Goal: Register for event/course

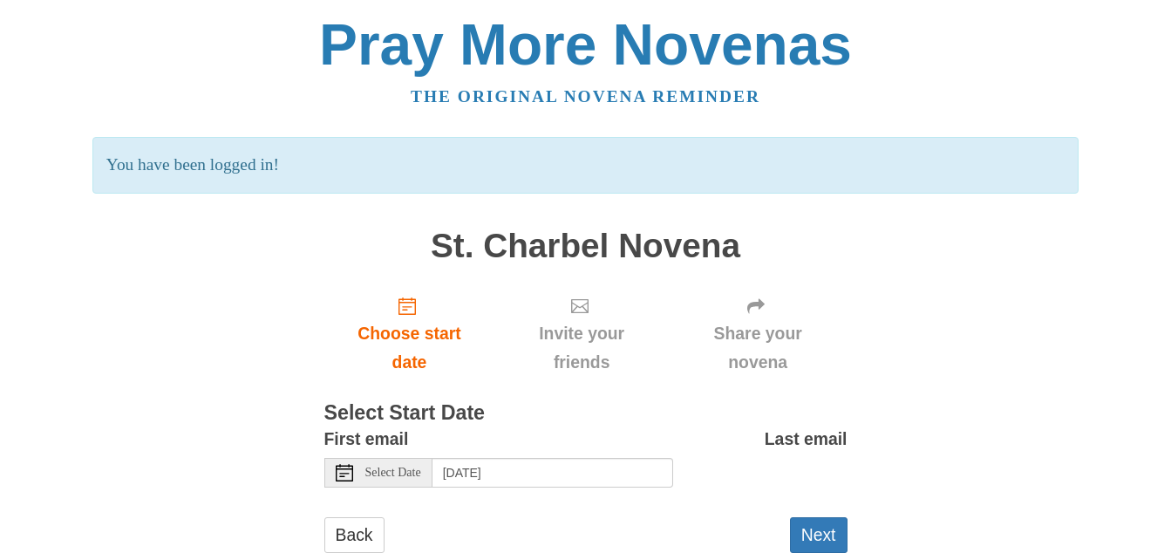
scroll to position [44, 0]
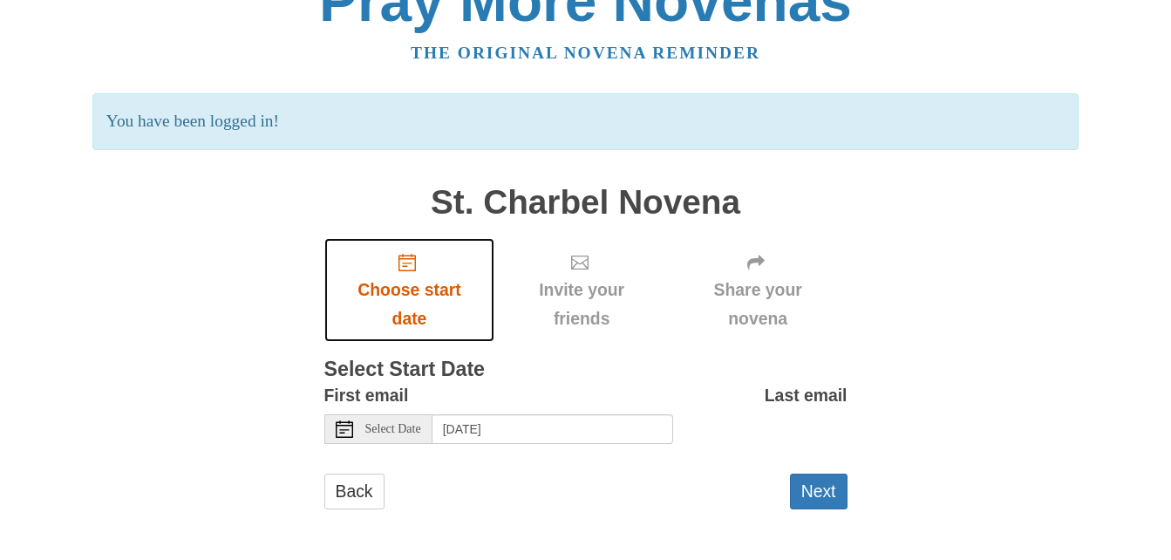
click at [403, 302] on span "Choose start date" at bounding box center [410, 305] width 136 height 58
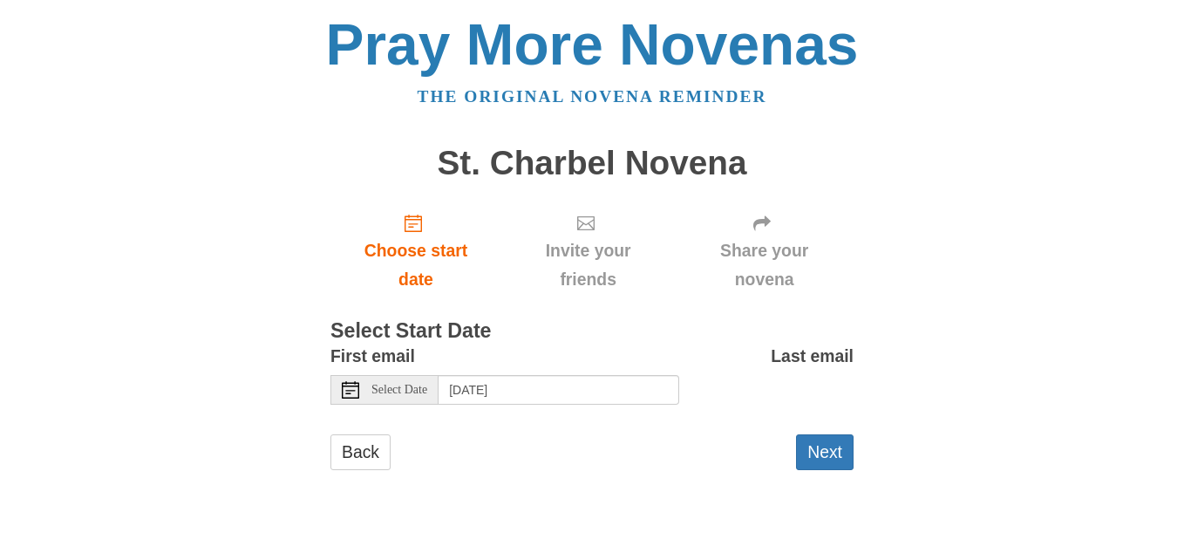
click at [427, 389] on span "Select Date" at bounding box center [400, 390] width 56 height 12
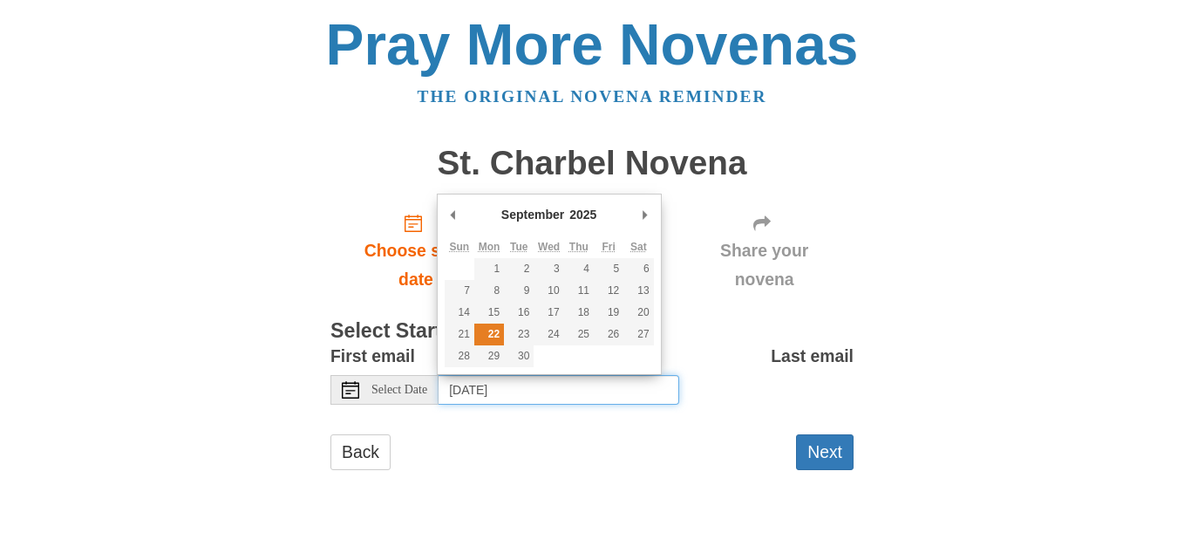
type input "Monday, September 22nd"
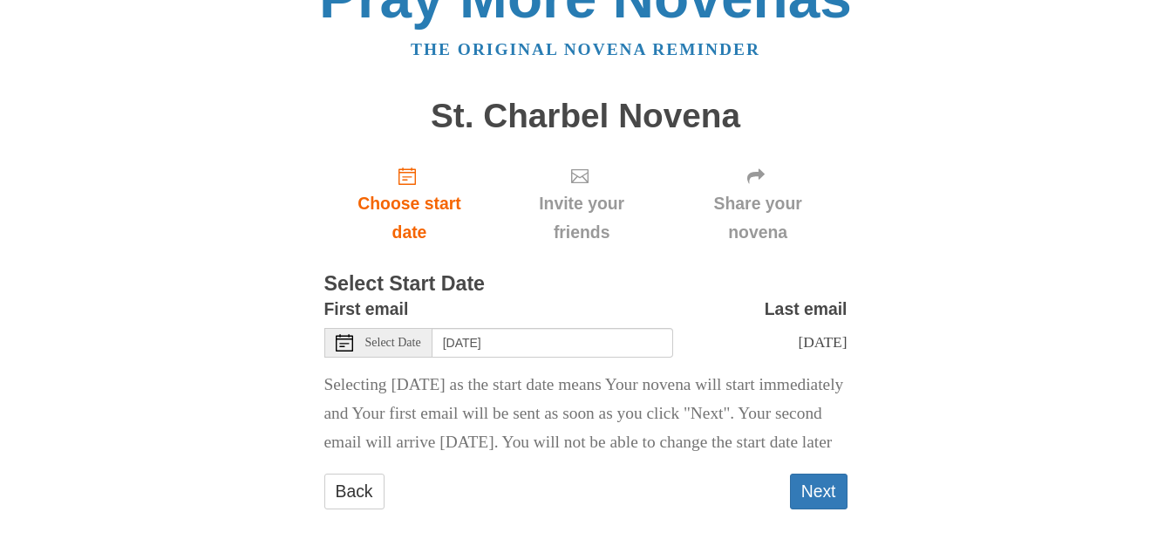
scroll to position [76, 0]
click at [820, 495] on button "Next" at bounding box center [819, 492] width 58 height 36
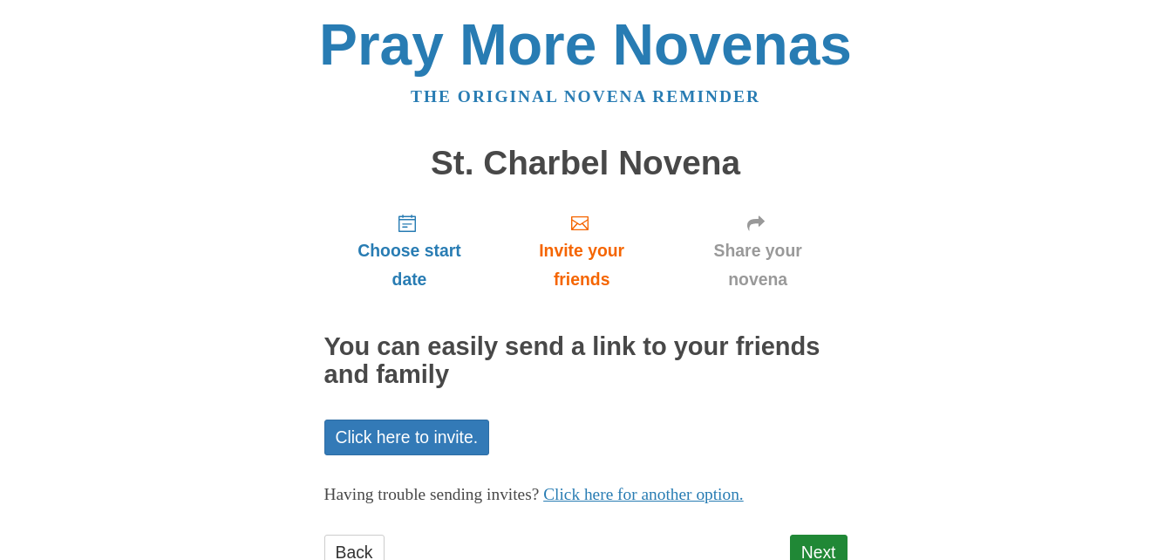
scroll to position [21, 0]
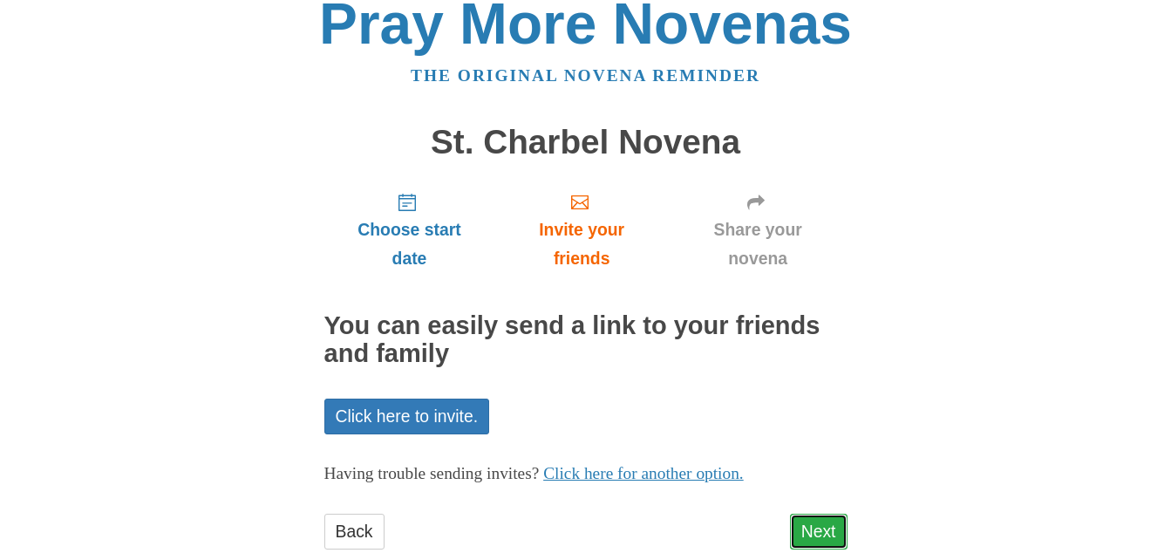
click at [809, 522] on link "Next" at bounding box center [819, 532] width 58 height 36
